Goal: Task Accomplishment & Management: Manage account settings

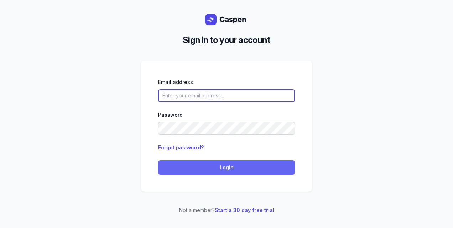
type input "[PERSON_NAME][EMAIL_ADDRESS][DOMAIN_NAME][PERSON_NAME]"
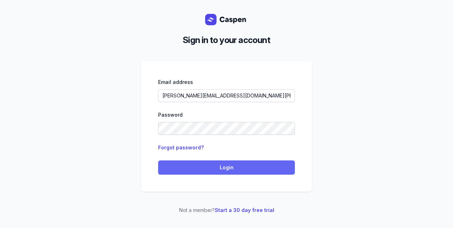
click at [195, 167] on span "Login" at bounding box center [226, 167] width 128 height 9
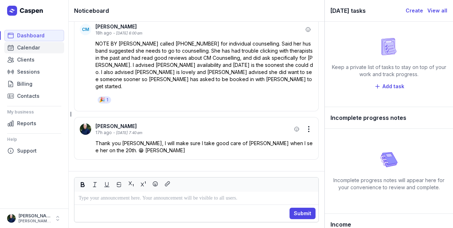
click at [35, 45] on span "Calendar" at bounding box center [28, 47] width 23 height 9
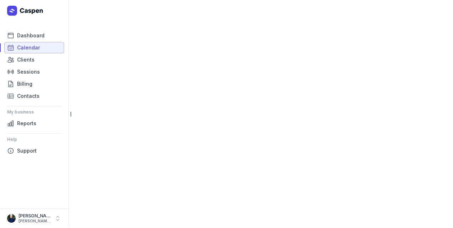
select select "week"
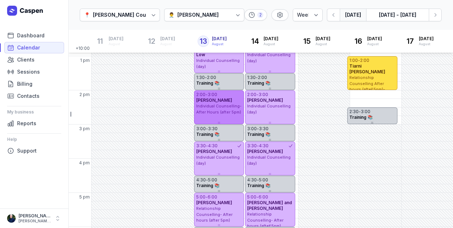
scroll to position [194, 0]
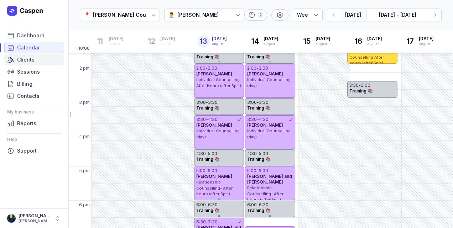
click at [22, 65] on link "Clients" at bounding box center [34, 59] width 60 height 11
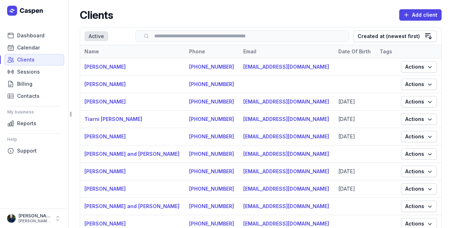
click at [161, 32] on div "Search" at bounding box center [242, 36] width 214 height 12
click at [163, 36] on input "search" at bounding box center [242, 35] width 199 height 5
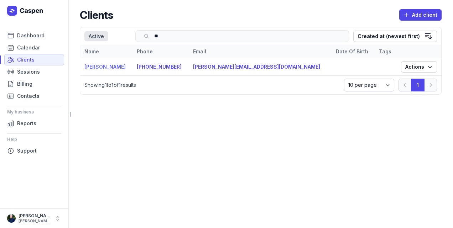
type input "**"
click at [106, 65] on link "[PERSON_NAME]" at bounding box center [104, 67] width 41 height 6
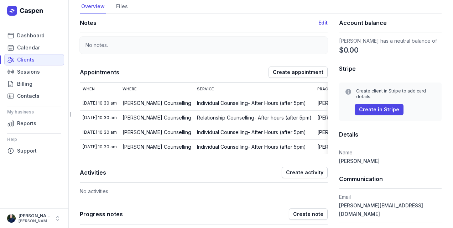
scroll to position [47, 0]
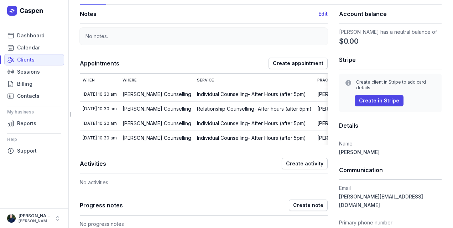
click at [109, 94] on div "[DATE] 10:30 am" at bounding box center [100, 94] width 34 height 6
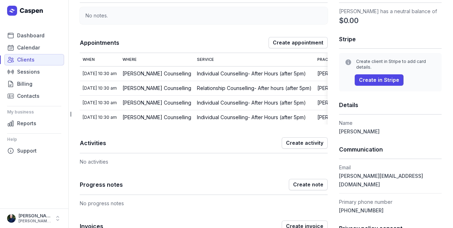
scroll to position [71, 0]
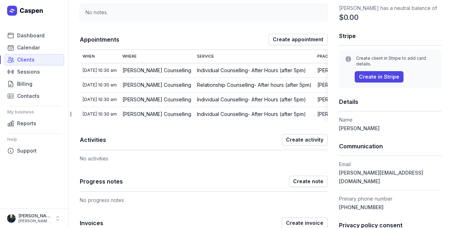
click at [86, 70] on div "[DATE] 10:30 am" at bounding box center [100, 71] width 34 height 6
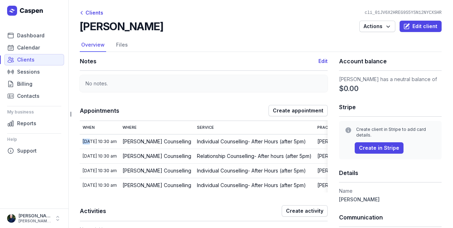
scroll to position [0, 0]
click at [27, 48] on span "Calendar" at bounding box center [28, 47] width 23 height 9
select select "week"
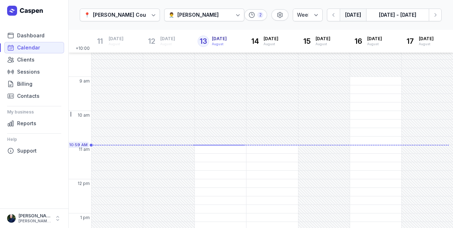
scroll to position [13, 0]
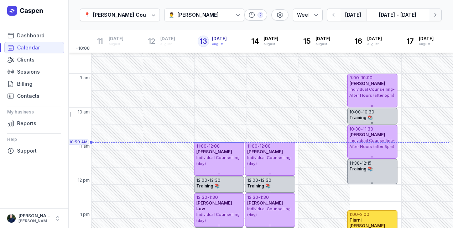
click at [438, 12] on icon "button" at bounding box center [434, 14] width 7 height 7
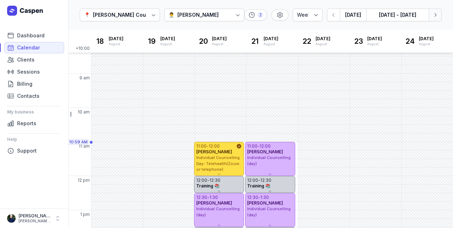
click at [434, 18] on icon "button" at bounding box center [434, 14] width 7 height 7
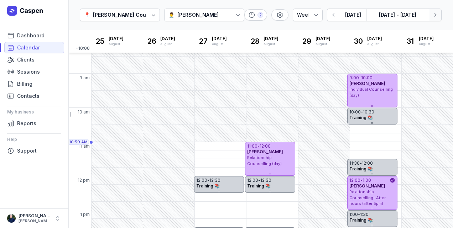
click at [434, 18] on icon "button" at bounding box center [434, 14] width 7 height 7
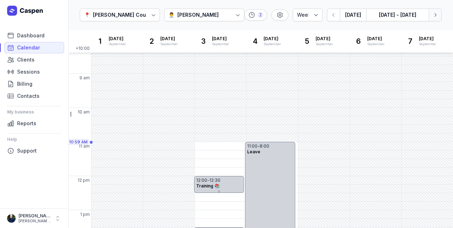
click at [434, 18] on icon "button" at bounding box center [434, 14] width 7 height 7
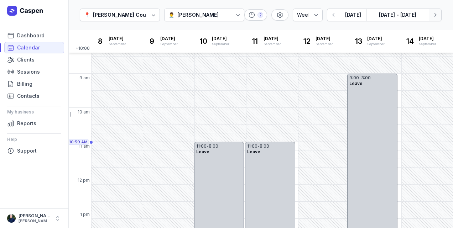
click at [434, 18] on icon "button" at bounding box center [434, 14] width 7 height 7
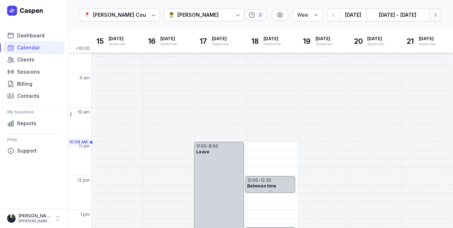
click at [434, 18] on icon "button" at bounding box center [434, 14] width 7 height 7
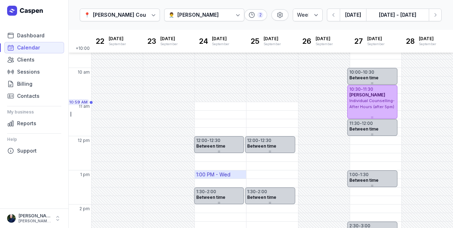
scroll to position [37, 0]
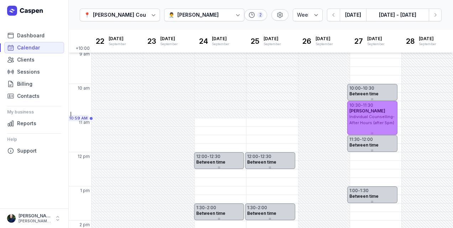
click at [388, 106] on div "10:30 - 11:30" at bounding box center [372, 105] width 46 height 6
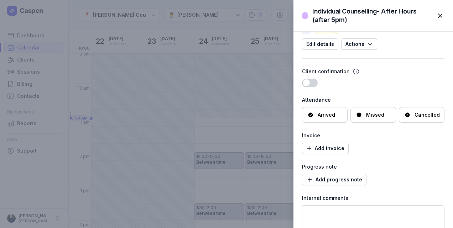
scroll to position [71, 0]
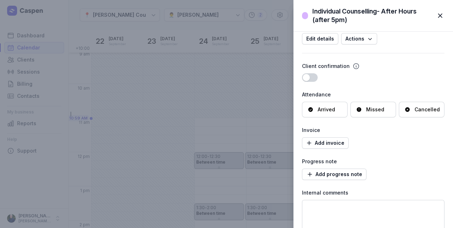
click at [408, 109] on div "Cancelled" at bounding box center [421, 109] width 35 height 7
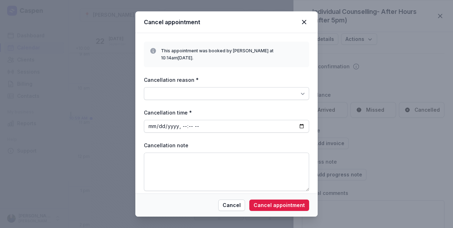
click at [172, 87] on div at bounding box center [226, 93] width 165 height 13
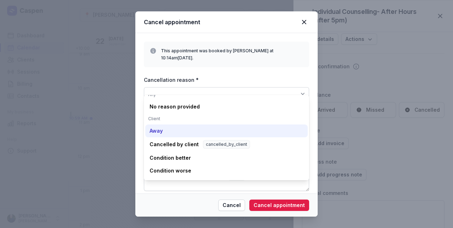
scroll to position [23, 0]
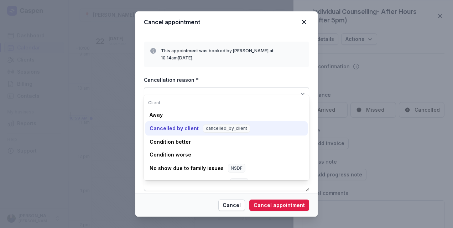
click at [166, 130] on div "Cancelled by client" at bounding box center [173, 128] width 49 height 7
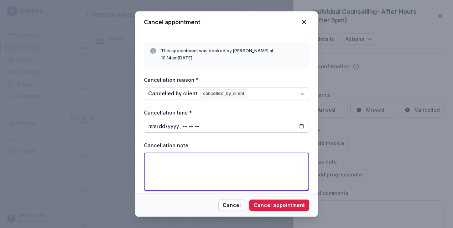
click at [154, 153] on textarea at bounding box center [226, 172] width 165 height 38
click at [297, 153] on textarea "Client's family memeber has passed and is going back to [GEOGRAPHIC_DATA]." at bounding box center [226, 172] width 165 height 38
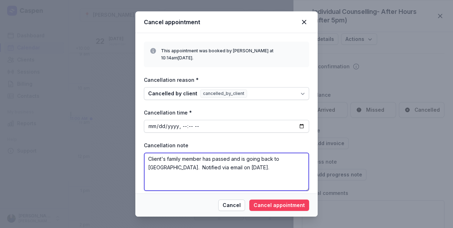
type textarea "Client's family member has passed and is going back to [GEOGRAPHIC_DATA]. Notif…"
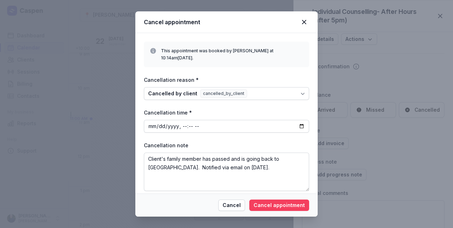
click at [277, 207] on span "Cancel appointment" at bounding box center [278, 205] width 51 height 9
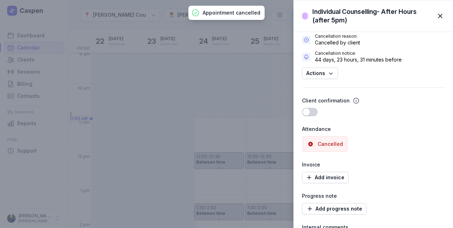
scroll to position [105, 0]
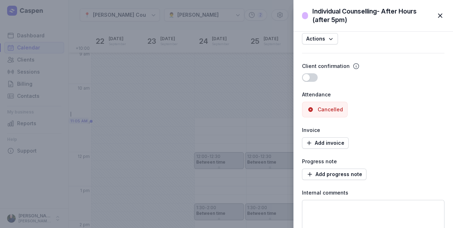
click at [441, 16] on span "button" at bounding box center [440, 16] width 16 height 16
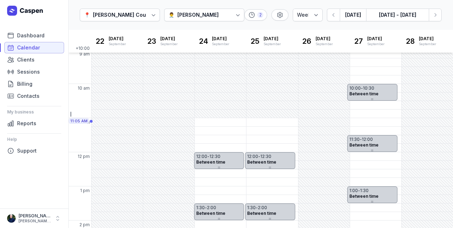
click at [32, 49] on span "Calendar" at bounding box center [28, 47] width 23 height 9
click at [360, 12] on button "[DATE]" at bounding box center [352, 15] width 26 height 13
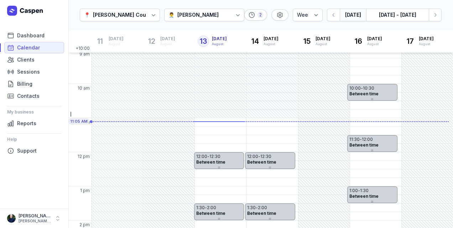
click at [360, 12] on button "[DATE]" at bounding box center [352, 15] width 26 height 13
click at [27, 48] on span "Calendar" at bounding box center [28, 47] width 23 height 9
click at [26, 33] on span "Dashboard" at bounding box center [30, 35] width 27 height 9
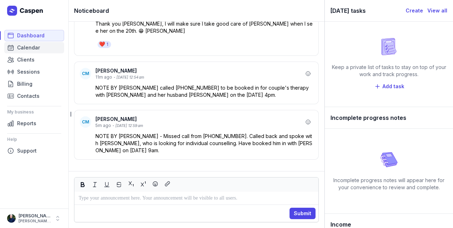
click at [19, 48] on span "Calendar" at bounding box center [28, 47] width 23 height 9
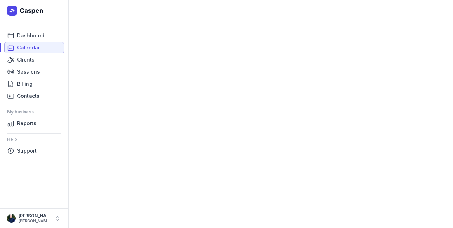
select select "week"
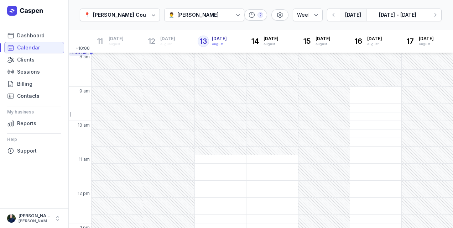
scroll to position [17, 0]
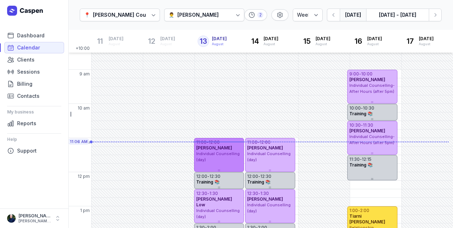
click at [225, 147] on span "[PERSON_NAME]" at bounding box center [214, 147] width 36 height 5
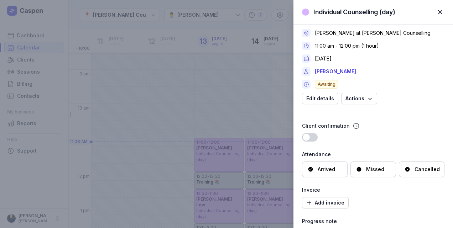
scroll to position [0, 0]
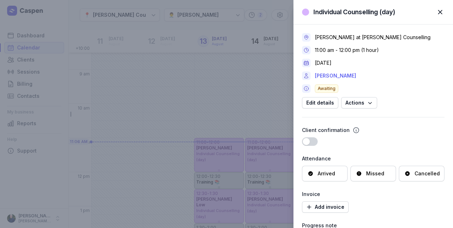
click at [344, 74] on link "[PERSON_NAME]" at bounding box center [335, 76] width 41 height 9
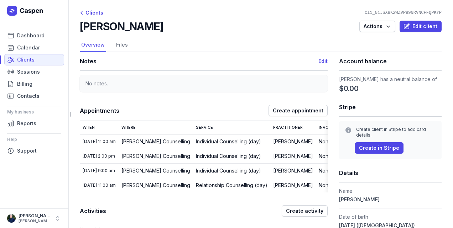
click at [103, 142] on div "[DATE] 11:00 am" at bounding box center [99, 142] width 33 height 6
click at [88, 141] on div "[DATE] 11:00 am" at bounding box center [99, 142] width 33 height 6
click at [425, 25] on span "Edit client" at bounding box center [420, 26] width 33 height 9
select select
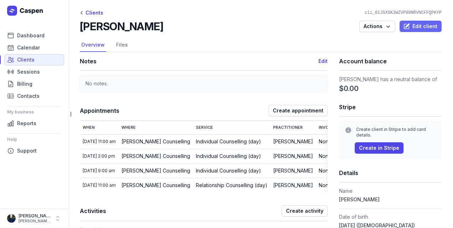
select select
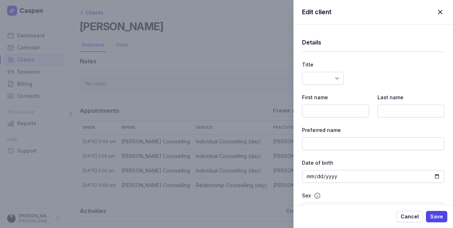
type input "[PERSON_NAME]"
type input "[DATE]"
type input "[EMAIL_ADDRESS][DOMAIN_NAME]"
type input "449160790"
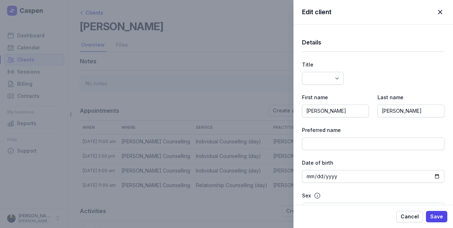
select select
click at [414, 218] on span "Cancel" at bounding box center [409, 216] width 18 height 9
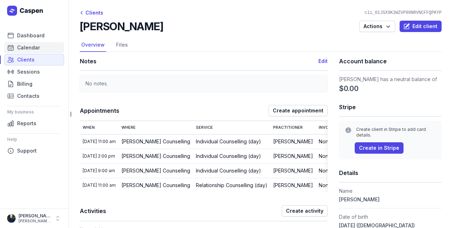
click at [36, 48] on span "Calendar" at bounding box center [28, 47] width 23 height 9
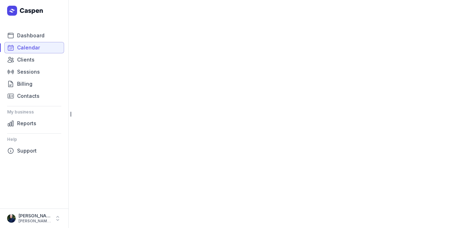
select select "week"
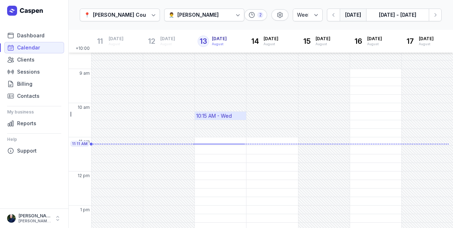
scroll to position [20, 0]
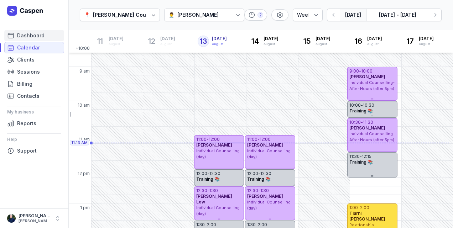
click at [36, 38] on span "Dashboard" at bounding box center [30, 35] width 27 height 9
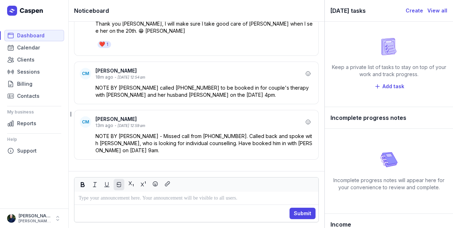
drag, startPoint x: 111, startPoint y: 198, endPoint x: 115, endPoint y: 186, distance: 13.0
click at [115, 191] on div "Submit" at bounding box center [196, 199] width 244 height 45
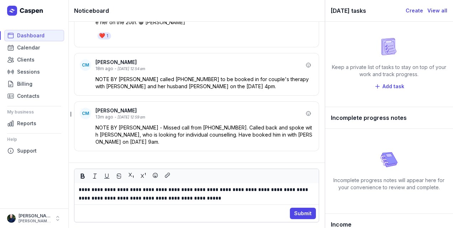
click at [265, 190] on p "**********" at bounding box center [197, 193] width 236 height 17
click at [221, 199] on p "**********" at bounding box center [197, 193] width 236 height 17
click at [277, 191] on p "**********" at bounding box center [197, 193] width 236 height 17
click at [309, 216] on span "Submit" at bounding box center [302, 213] width 17 height 9
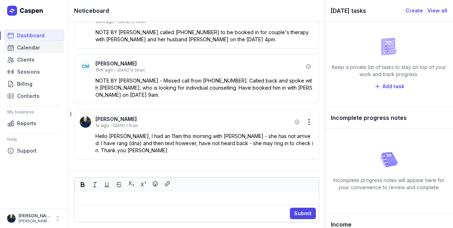
click at [44, 49] on link "Calendar" at bounding box center [34, 47] width 60 height 11
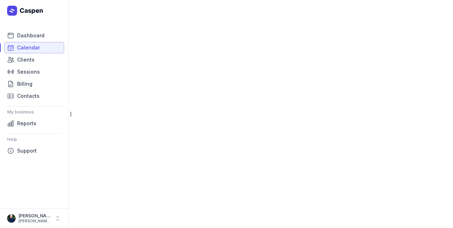
select select "week"
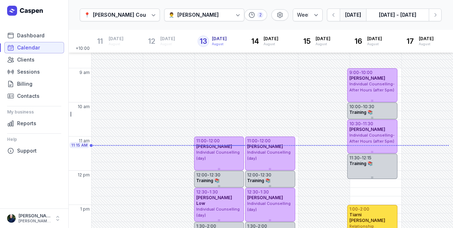
scroll to position [22, 0]
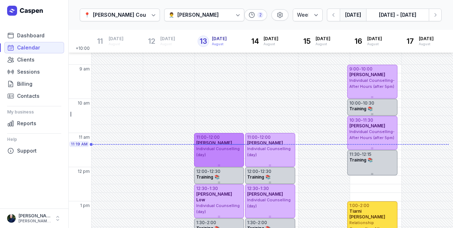
click at [214, 151] on span "Individual Counselling (day)" at bounding box center [217, 151] width 43 height 11
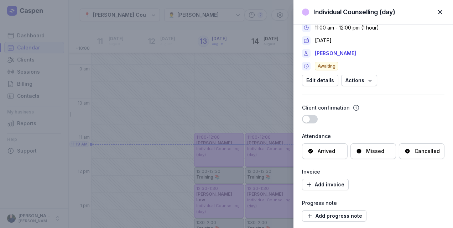
scroll to position [23, 0]
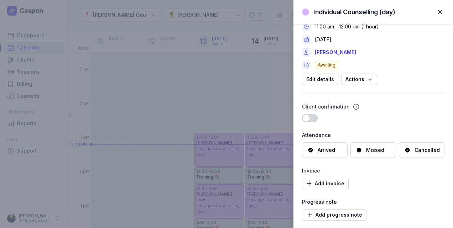
click at [382, 147] on span "Missed" at bounding box center [373, 150] width 34 height 7
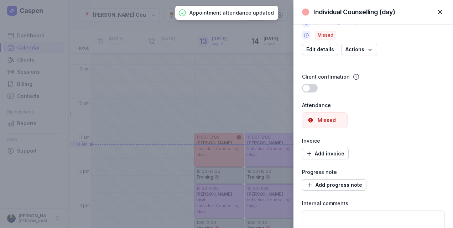
scroll to position [81, 0]
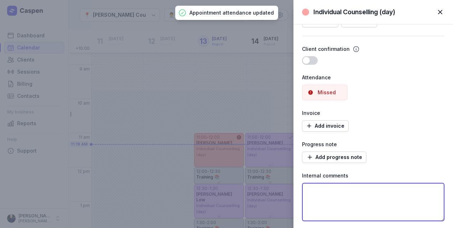
click at [310, 188] on textarea at bounding box center [373, 202] width 142 height 38
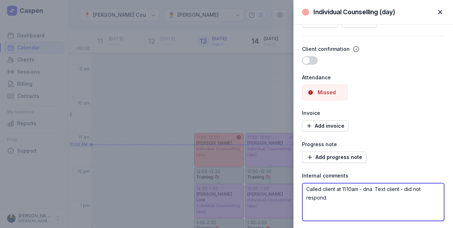
click at [373, 204] on textarea "Called client at 11.10am - dna. Text client - did not respond." at bounding box center [373, 202] width 142 height 38
click at [326, 197] on textarea "Called client at 11.10am - dna. Text client - did not respond." at bounding box center [373, 202] width 142 height 38
click at [344, 196] on textarea "Called client at 11.10am - dna. Text client - did not respond." at bounding box center [373, 202] width 142 height 38
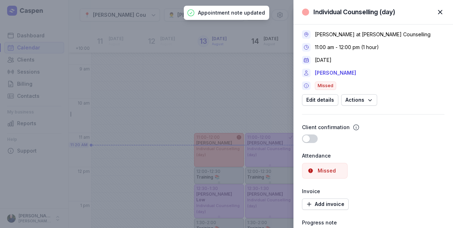
scroll to position [0, 0]
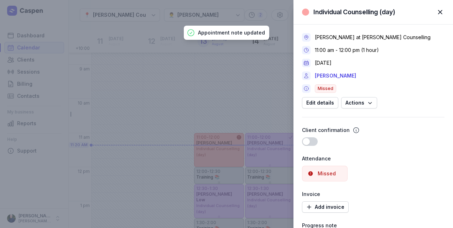
type textarea "Called client at 11.10am - dna. Text client - did not respond. Will follow up i…"
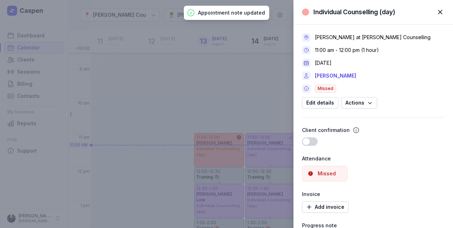
click at [439, 13] on span "button" at bounding box center [440, 12] width 16 height 16
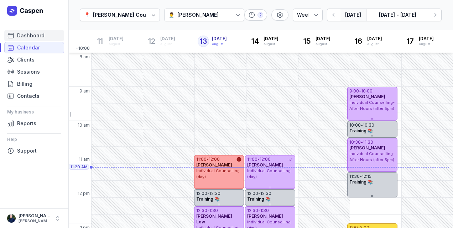
click at [34, 36] on span "Dashboard" at bounding box center [30, 35] width 27 height 9
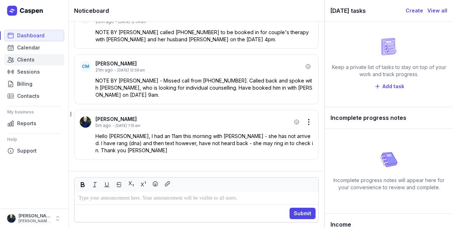
click at [34, 54] on link "Clients" at bounding box center [34, 59] width 60 height 11
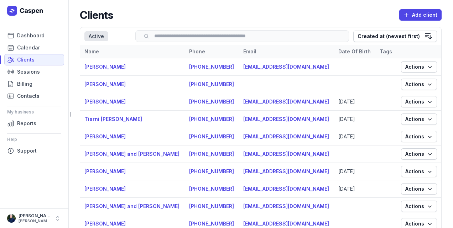
click at [199, 36] on input "search" at bounding box center [242, 35] width 199 height 5
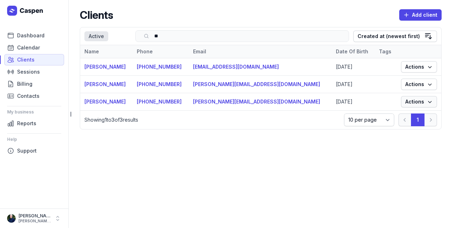
type input "**"
click at [412, 103] on span "Actions" at bounding box center [418, 102] width 27 height 9
click at [378, 115] on link "View" at bounding box center [397, 115] width 80 height 10
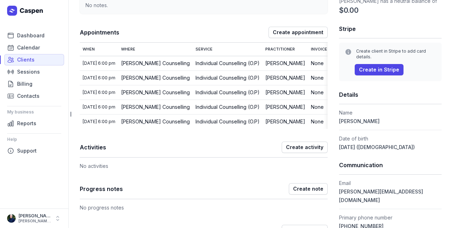
scroll to position [71, 0]
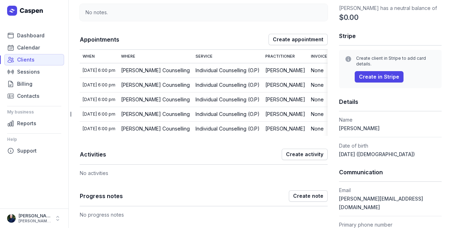
click at [321, 53] on th "Invoice" at bounding box center [319, 56] width 22 height 13
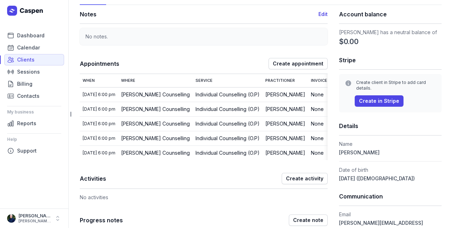
scroll to position [47, 0]
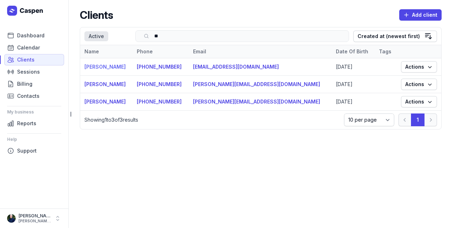
click at [98, 68] on link "[PERSON_NAME]" at bounding box center [104, 67] width 41 height 6
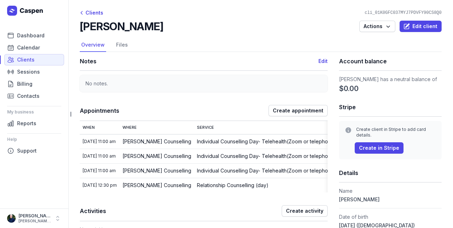
drag, startPoint x: 159, startPoint y: 28, endPoint x: 107, endPoint y: 31, distance: 52.7
click at [107, 31] on div "[PERSON_NAME] Actions Edit client" at bounding box center [261, 26] width 362 height 13
copy h2 "Zoutenbier"
click at [385, 26] on icon "button" at bounding box center [387, 26] width 7 height 7
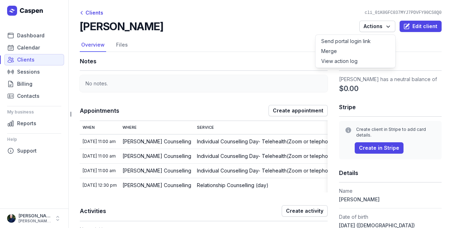
click at [272, 26] on div "[PERSON_NAME] Actions Send portal login link Merge View action log Edit client" at bounding box center [261, 26] width 362 height 13
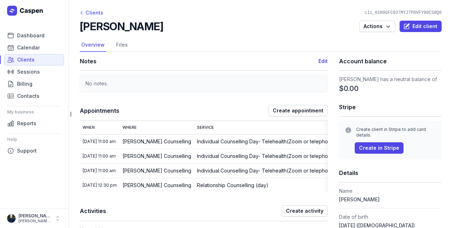
click at [82, 15] on icon at bounding box center [81, 12] width 7 height 7
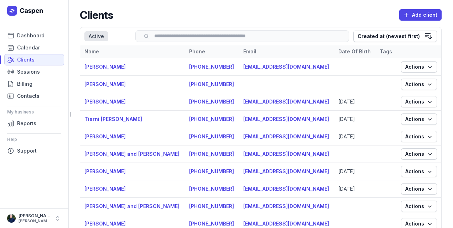
click at [163, 36] on input "search" at bounding box center [242, 35] width 199 height 5
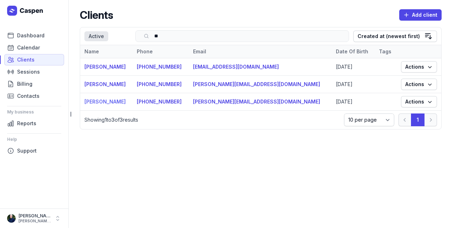
type input "**"
click at [104, 102] on link "[PERSON_NAME]" at bounding box center [104, 102] width 41 height 6
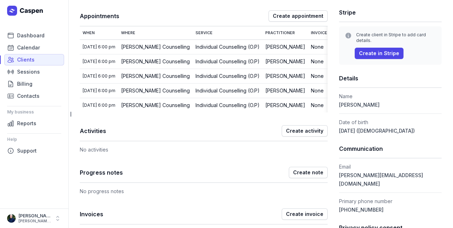
click at [110, 47] on div "[DATE] 6:00 pm" at bounding box center [99, 47] width 33 height 6
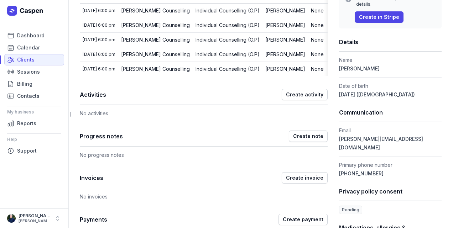
scroll to position [134, 0]
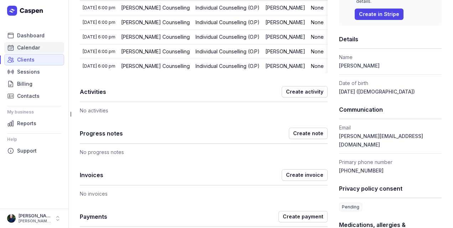
click at [25, 46] on span "Calendar" at bounding box center [28, 47] width 23 height 9
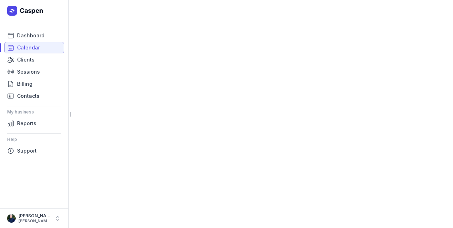
select select "week"
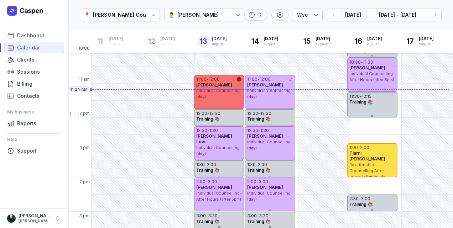
scroll to position [68, 0]
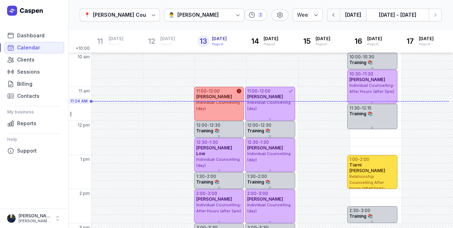
click at [335, 14] on icon "button" at bounding box center [333, 14] width 7 height 7
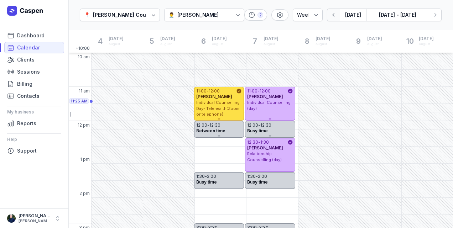
click at [335, 14] on icon "button" at bounding box center [333, 14] width 7 height 7
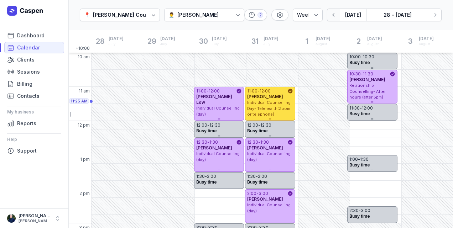
click at [333, 14] on icon "button" at bounding box center [333, 14] width 7 height 7
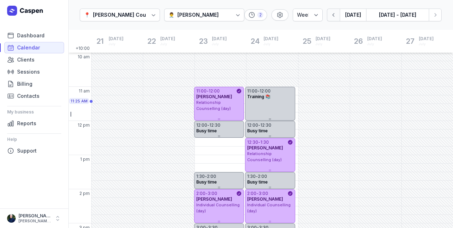
click at [337, 16] on icon "button" at bounding box center [333, 14] width 7 height 7
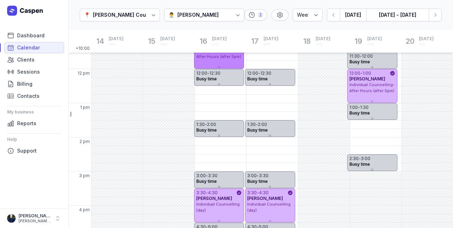
scroll to position [139, 0]
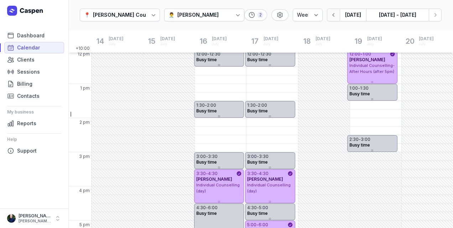
click at [335, 12] on icon "button" at bounding box center [333, 14] width 7 height 7
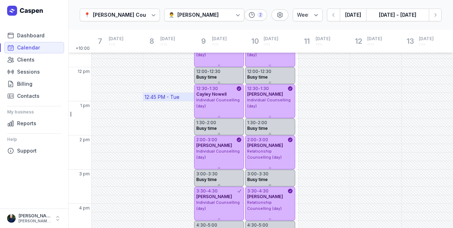
scroll to position [127, 0]
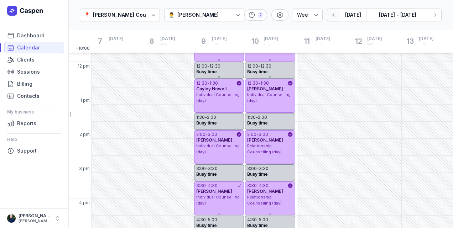
click at [337, 15] on icon "button" at bounding box center [333, 14] width 7 height 7
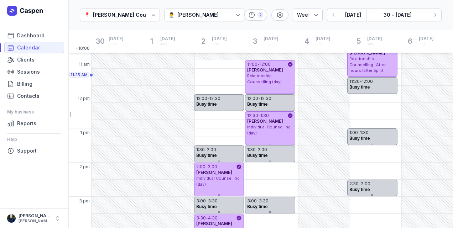
scroll to position [68, 0]
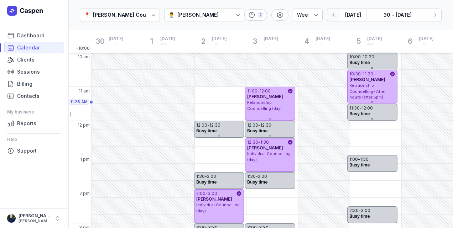
click at [333, 17] on icon "button" at bounding box center [333, 14] width 7 height 7
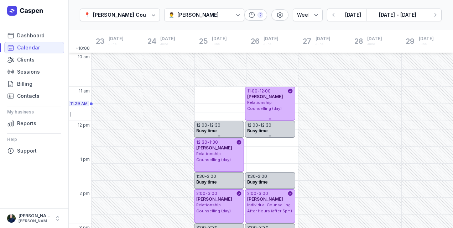
click at [196, 17] on div "[PERSON_NAME]" at bounding box center [197, 15] width 41 height 9
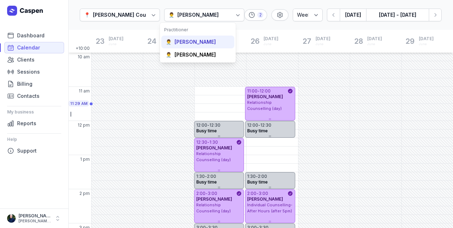
click at [199, 41] on div "[PERSON_NAME]" at bounding box center [194, 41] width 41 height 7
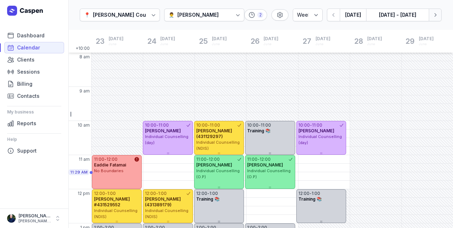
click at [437, 15] on icon "button" at bounding box center [434, 14] width 7 height 7
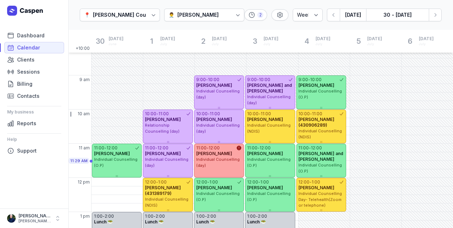
scroll to position [9, 0]
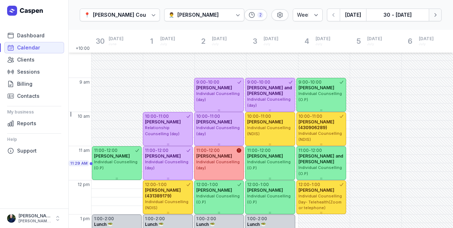
click at [437, 16] on icon "button" at bounding box center [434, 14] width 7 height 7
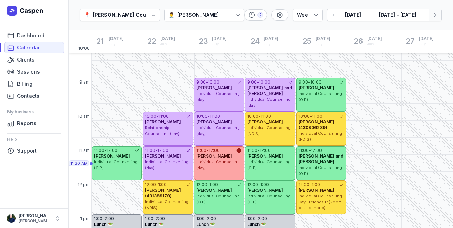
click at [437, 16] on icon "button" at bounding box center [434, 14] width 7 height 7
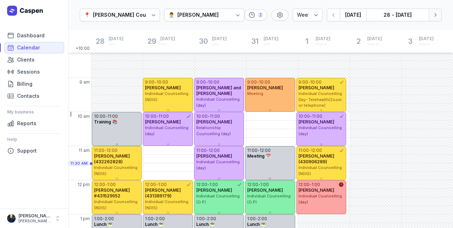
click at [437, 16] on icon "button" at bounding box center [434, 14] width 7 height 7
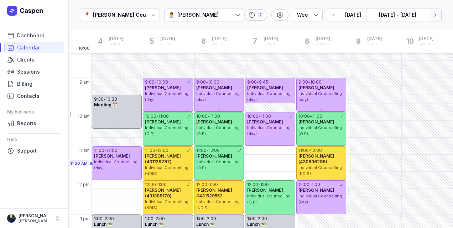
click at [437, 16] on icon "button" at bounding box center [434, 14] width 7 height 7
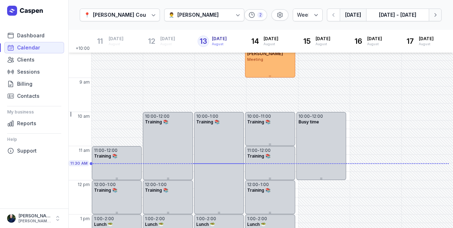
click at [437, 16] on icon "button" at bounding box center [434, 14] width 7 height 7
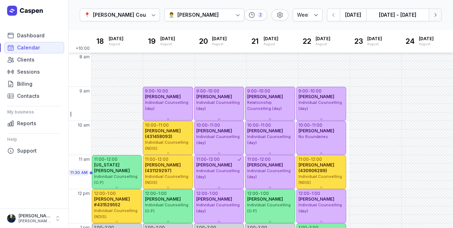
click at [438, 16] on icon "button" at bounding box center [434, 14] width 7 height 7
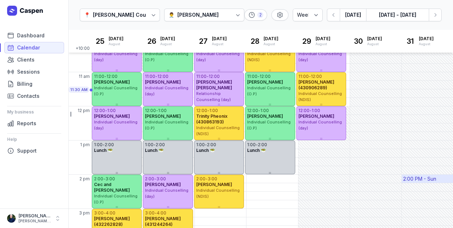
scroll to position [23, 0]
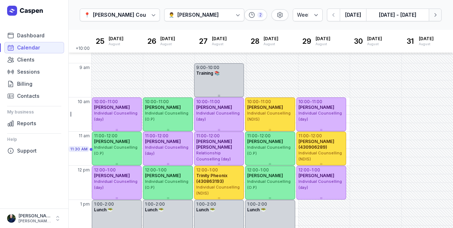
click at [435, 16] on icon "button" at bounding box center [434, 14] width 7 height 7
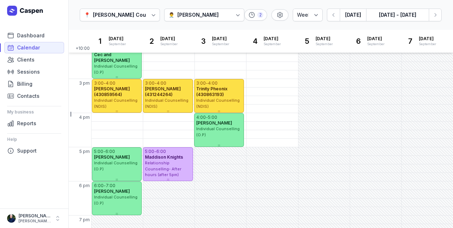
scroll to position [234, 0]
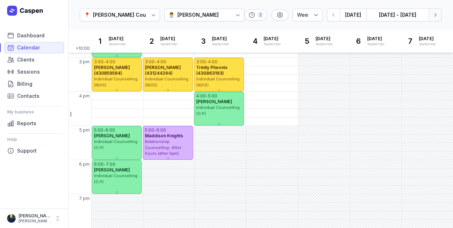
click at [436, 20] on button "Next week" at bounding box center [434, 15] width 13 height 13
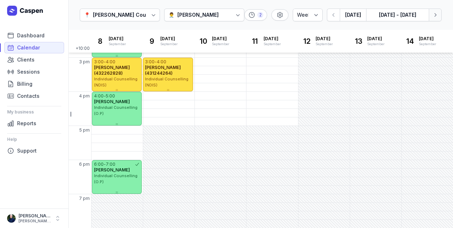
click at [436, 17] on icon "button" at bounding box center [434, 14] width 7 height 7
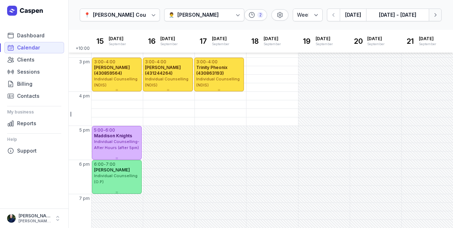
click at [436, 17] on icon "button" at bounding box center [434, 14] width 7 height 7
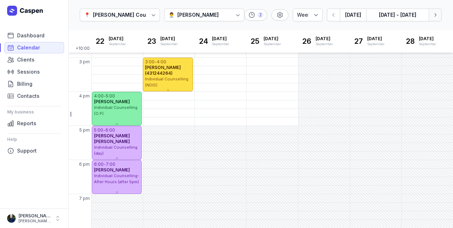
click at [436, 17] on icon "button" at bounding box center [434, 14] width 7 height 7
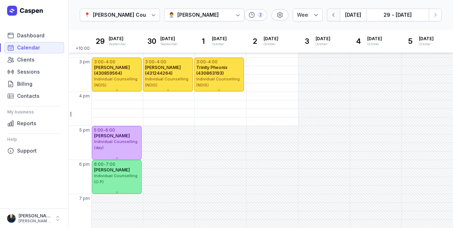
click at [331, 18] on icon "button" at bounding box center [333, 14] width 7 height 7
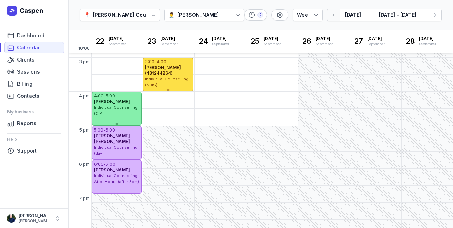
click at [331, 18] on icon "button" at bounding box center [333, 14] width 7 height 7
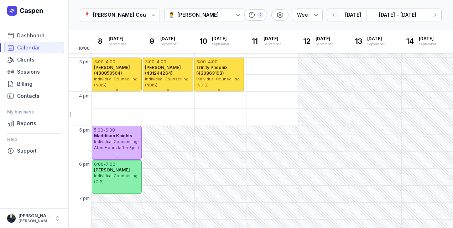
click at [331, 18] on icon "button" at bounding box center [333, 14] width 7 height 7
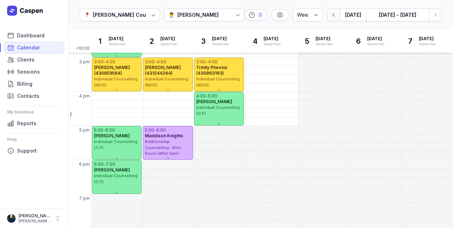
click at [331, 18] on icon "button" at bounding box center [333, 14] width 7 height 7
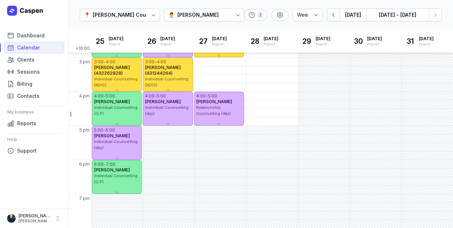
click at [332, 18] on icon "button" at bounding box center [333, 14] width 7 height 7
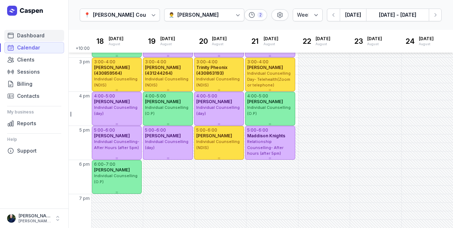
click at [25, 39] on span "Dashboard" at bounding box center [30, 35] width 27 height 9
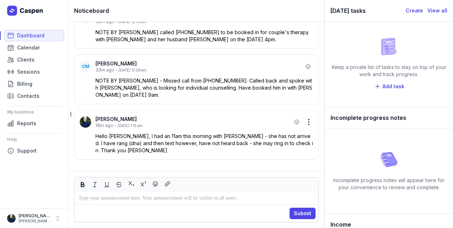
click at [308, 122] on icon "button" at bounding box center [308, 122] width 1 height 6
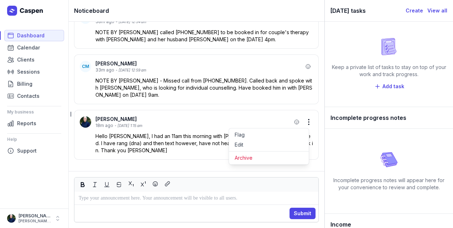
click at [432, 95] on div "Keep a private list of tasks to stay on top of your work and track progress. Ad…" at bounding box center [388, 64] width 117 height 74
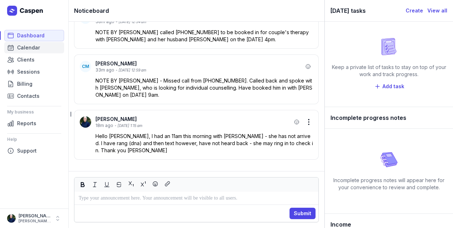
click at [27, 49] on span "Calendar" at bounding box center [28, 47] width 23 height 9
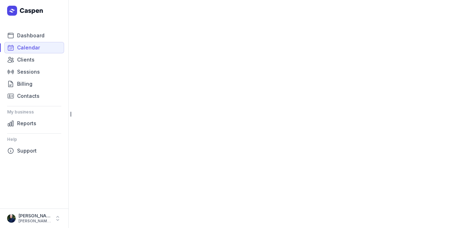
select select "week"
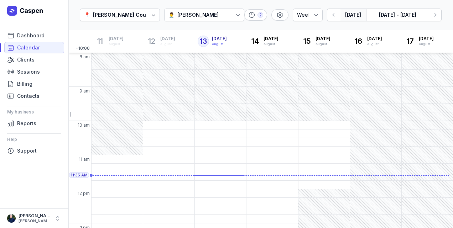
scroll to position [33, 0]
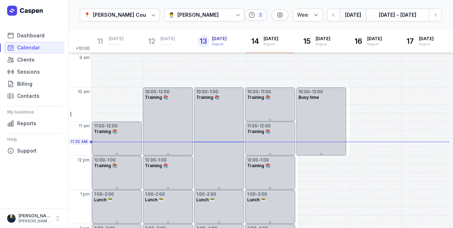
click at [188, 15] on div "[PERSON_NAME]" at bounding box center [197, 15] width 41 height 9
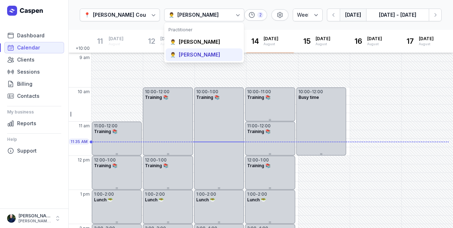
click at [196, 56] on div "[PERSON_NAME]" at bounding box center [199, 54] width 41 height 7
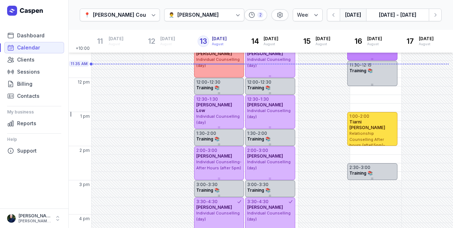
scroll to position [116, 0]
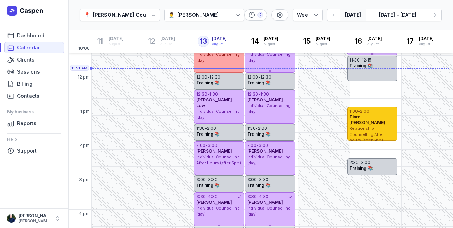
click at [375, 115] on span "Tiarni [PERSON_NAME]" at bounding box center [367, 119] width 36 height 11
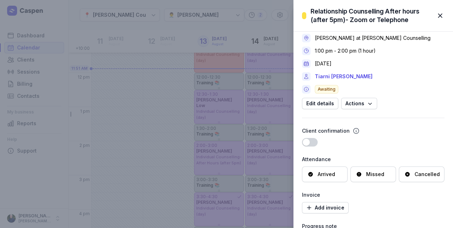
scroll to position [0, 0]
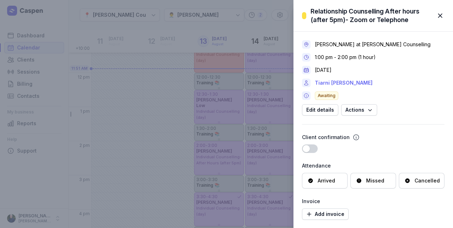
click at [333, 82] on link "Tiarni [PERSON_NAME]" at bounding box center [344, 83] width 58 height 9
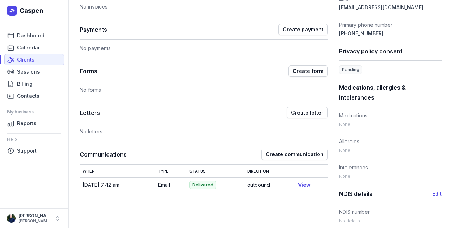
scroll to position [266, 0]
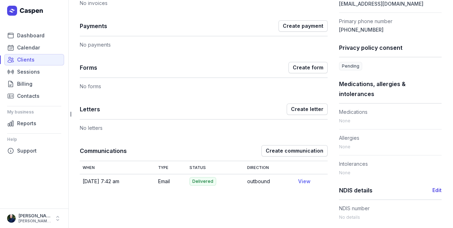
click at [304, 184] on link "View" at bounding box center [304, 181] width 12 height 6
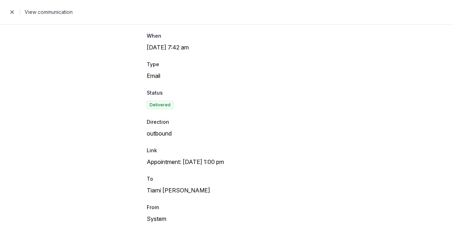
click at [10, 10] on span "button" at bounding box center [12, 12] width 14 height 14
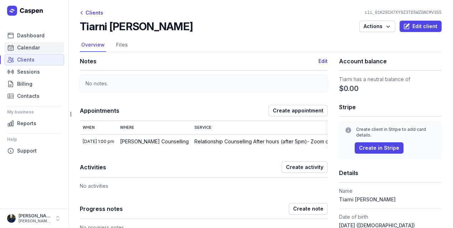
click at [24, 46] on span "Calendar" at bounding box center [28, 47] width 23 height 9
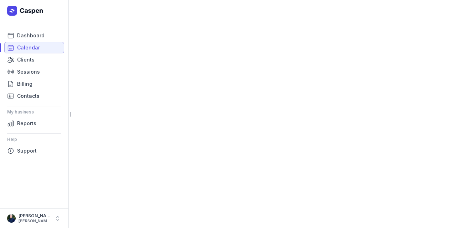
select select "week"
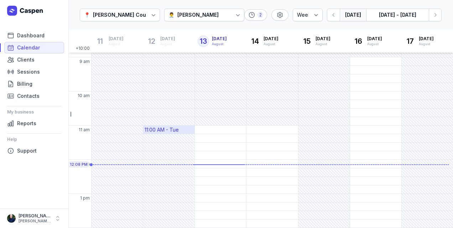
scroll to position [52, 0]
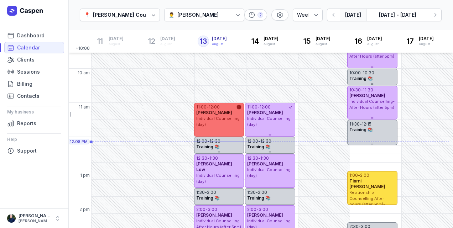
click at [215, 125] on div "Individual Counselling (day)" at bounding box center [219, 122] width 46 height 12
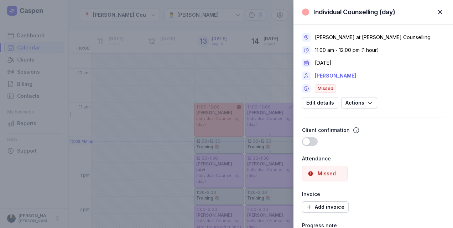
click at [347, 76] on link "[PERSON_NAME]" at bounding box center [335, 76] width 41 height 9
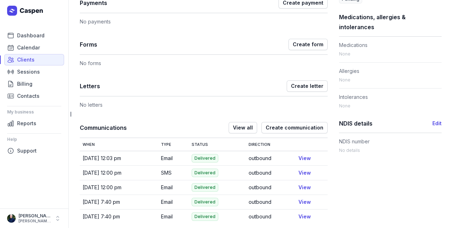
scroll to position [345, 0]
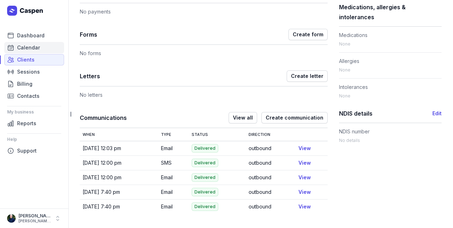
click at [33, 45] on span "Calendar" at bounding box center [28, 47] width 23 height 9
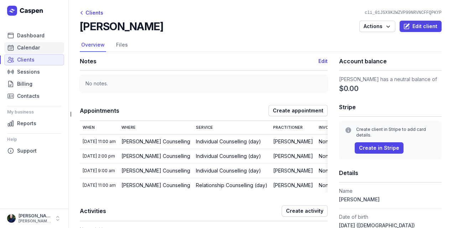
select select "week"
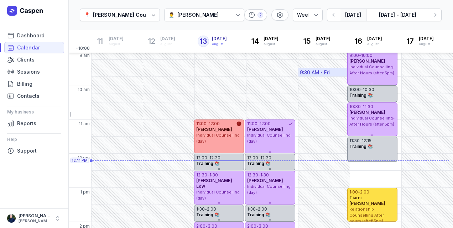
scroll to position [54, 0]
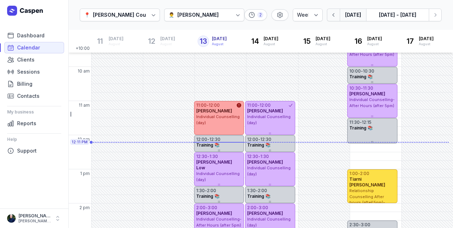
click at [335, 17] on icon "button" at bounding box center [333, 14] width 7 height 7
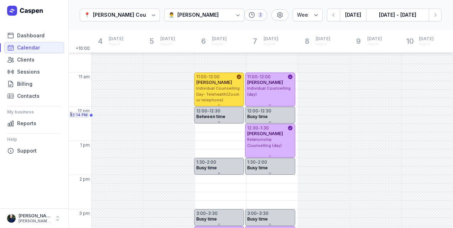
scroll to position [83, 0]
click at [433, 17] on icon "button" at bounding box center [434, 14] width 7 height 7
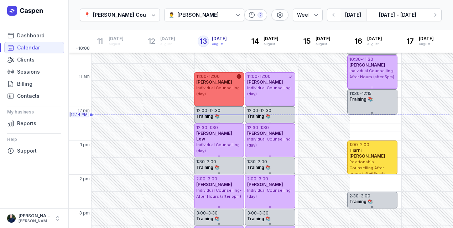
click at [231, 90] on span "Individual Counselling (day)" at bounding box center [217, 90] width 43 height 11
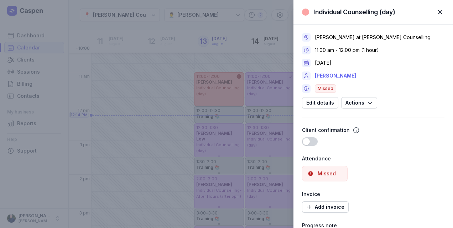
click at [343, 77] on link "[PERSON_NAME]" at bounding box center [335, 76] width 41 height 9
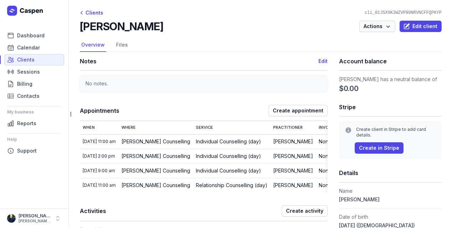
click at [368, 28] on span "Actions" at bounding box center [376, 26] width 27 height 9
click at [345, 63] on button "View action log" at bounding box center [355, 61] width 80 height 10
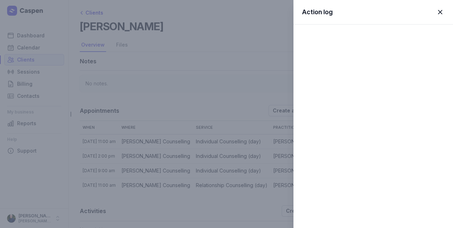
click at [441, 14] on span "button" at bounding box center [440, 12] width 16 height 16
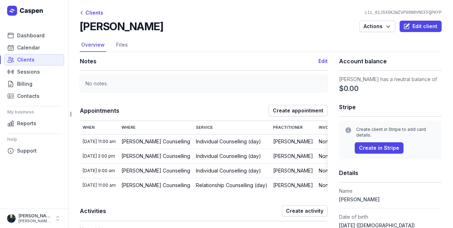
click at [194, 23] on div "[PERSON_NAME] Actions Edit client" at bounding box center [261, 26] width 362 height 13
